Goal: Check status: Check status

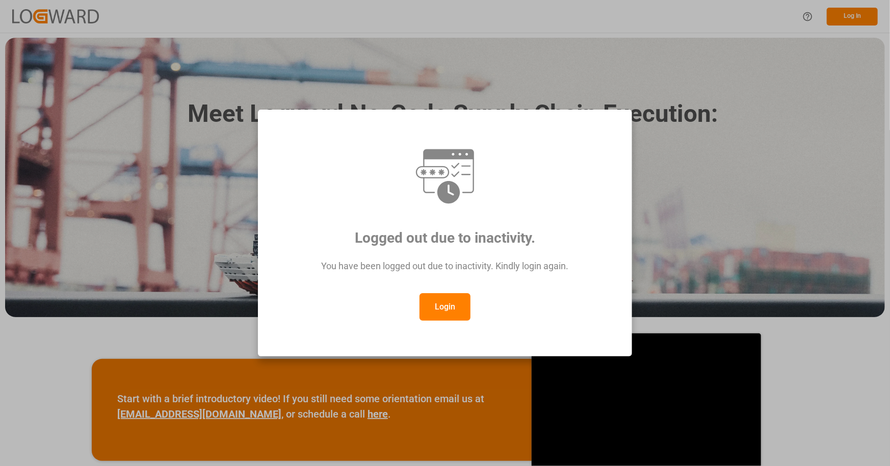
click at [448, 305] on button "Login" at bounding box center [444, 307] width 51 height 28
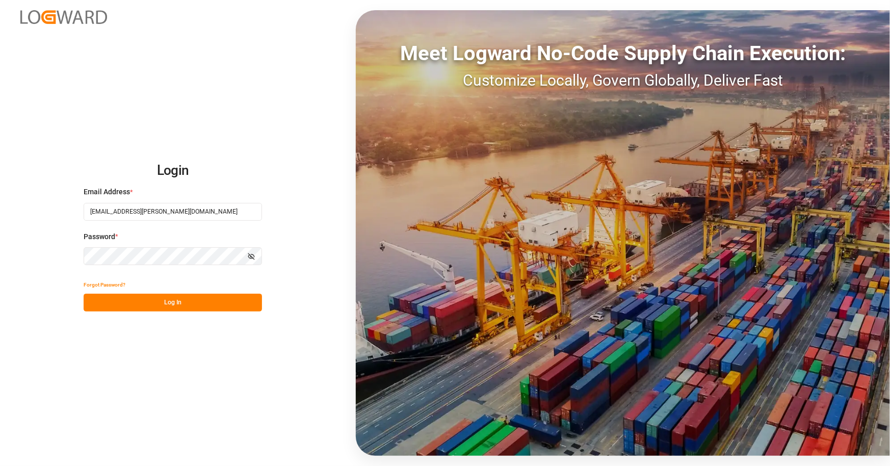
click at [186, 308] on button "Log In" at bounding box center [173, 303] width 178 height 18
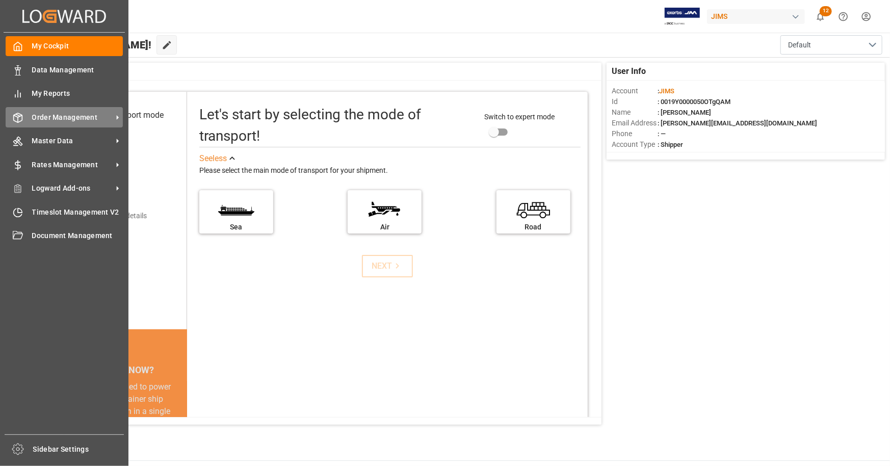
click at [77, 118] on span "Order Management" at bounding box center [72, 117] width 81 height 11
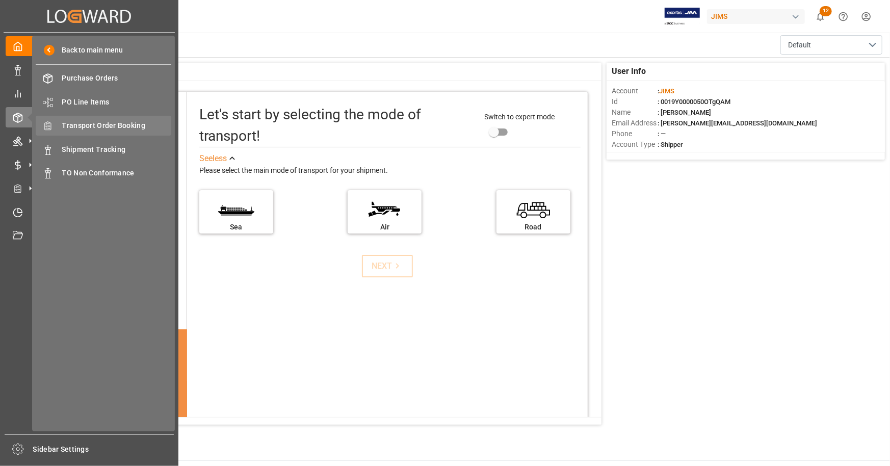
click at [129, 125] on span "Transport Order Booking" at bounding box center [117, 125] width 110 height 11
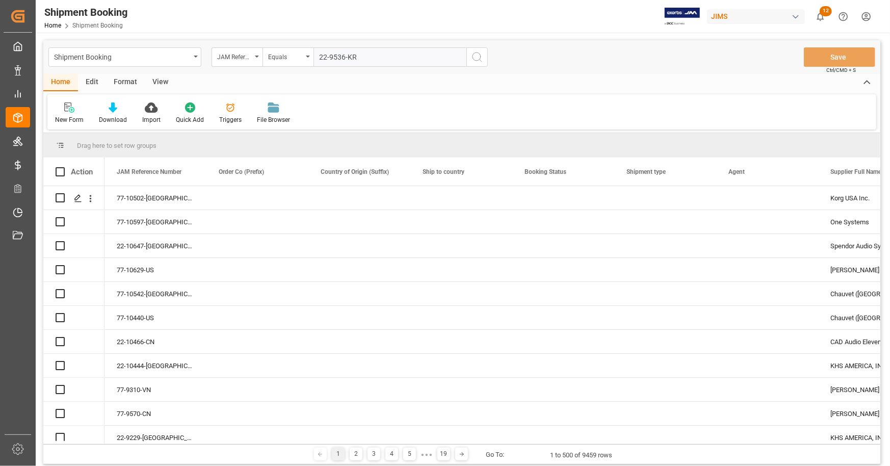
type input "22-9536-KR"
click at [476, 58] on icon "search button" at bounding box center [477, 57] width 12 height 12
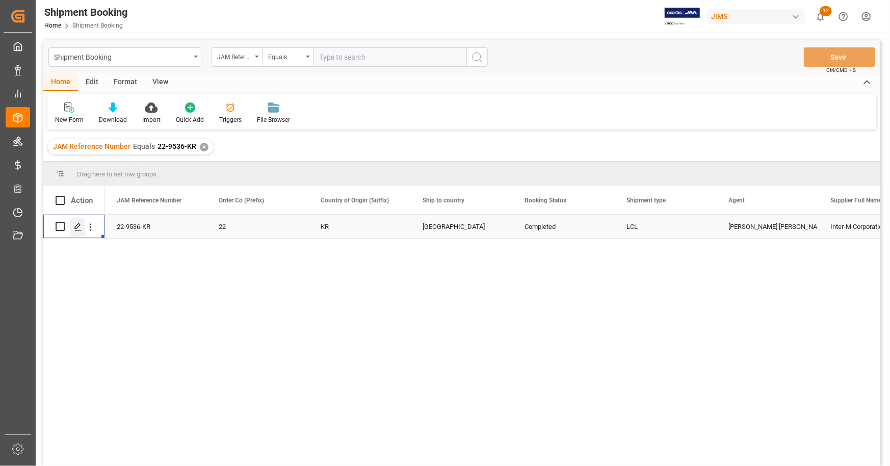
click at [81, 227] on icon "Press SPACE to select this row." at bounding box center [78, 227] width 8 height 8
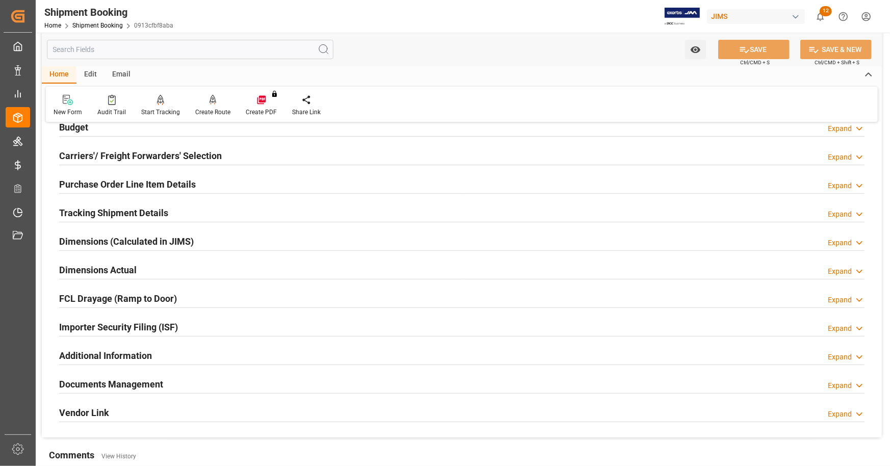
scroll to position [299, 0]
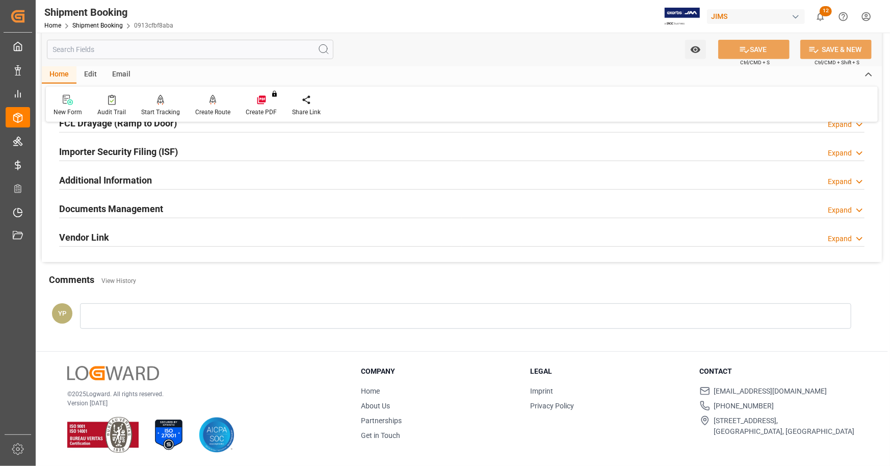
click at [150, 198] on div "Documents Management" at bounding box center [111, 207] width 104 height 19
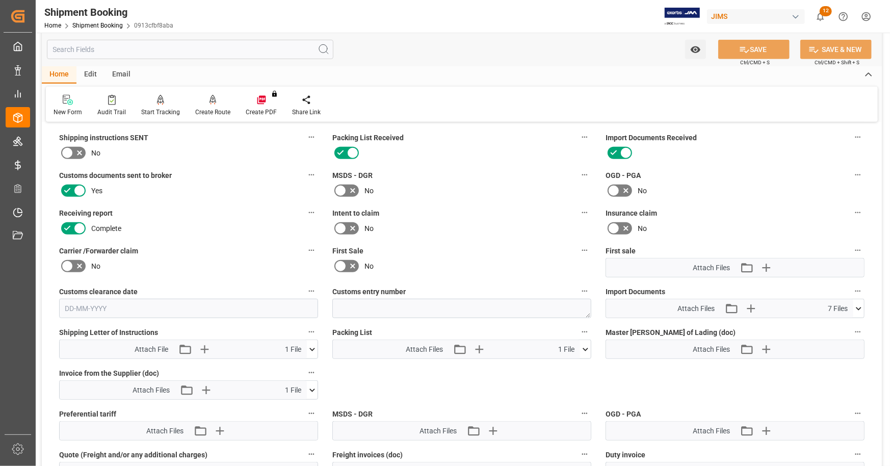
scroll to position [502, 0]
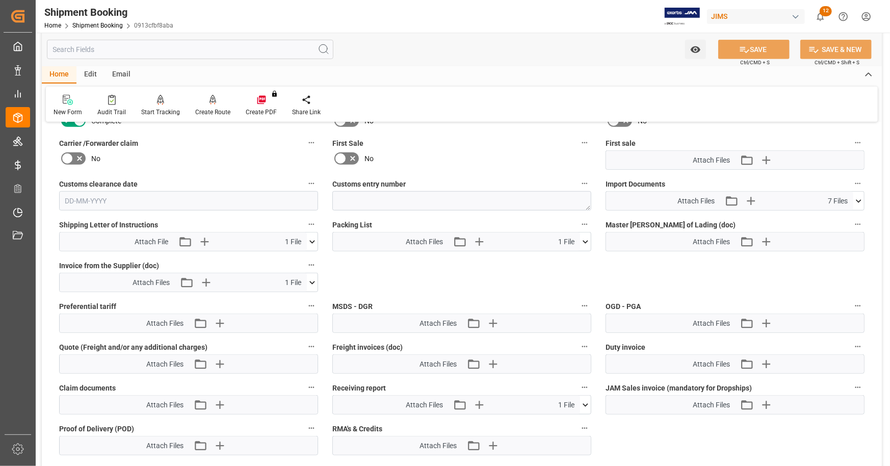
click at [862, 198] on icon at bounding box center [858, 201] width 11 height 11
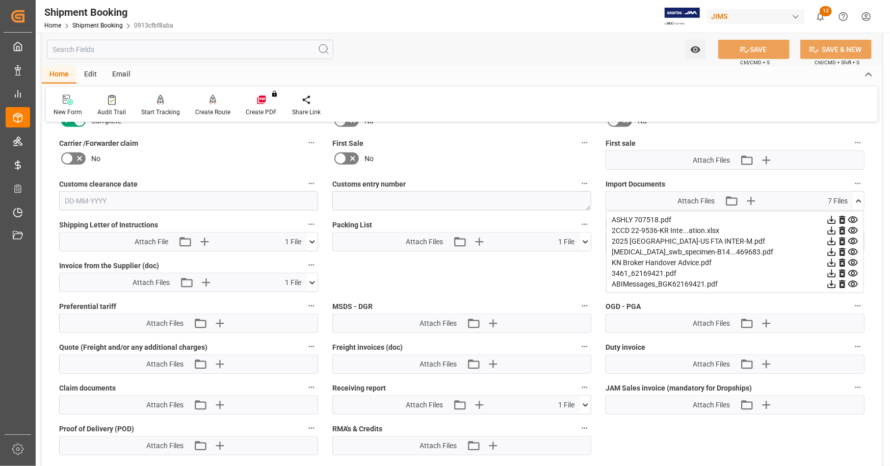
click at [832, 248] on icon at bounding box center [832, 252] width 8 height 8
click at [833, 228] on icon at bounding box center [831, 230] width 11 height 11
click at [836, 216] on icon at bounding box center [832, 220] width 8 height 8
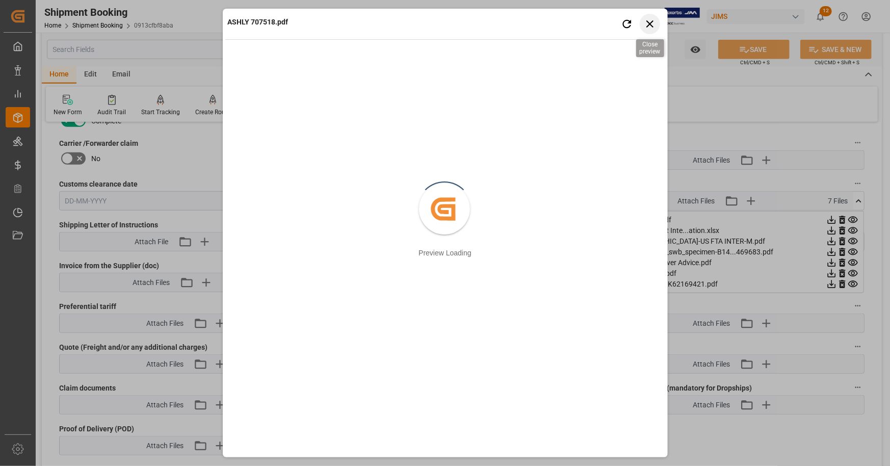
click at [646, 19] on icon "button" at bounding box center [649, 23] width 13 height 13
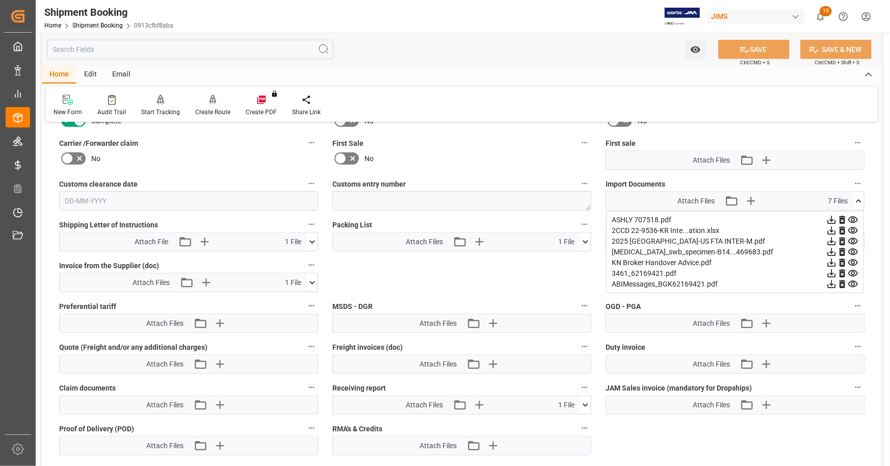
click at [831, 218] on icon at bounding box center [832, 220] width 8 height 8
